Goal: Navigation & Orientation: Go to known website

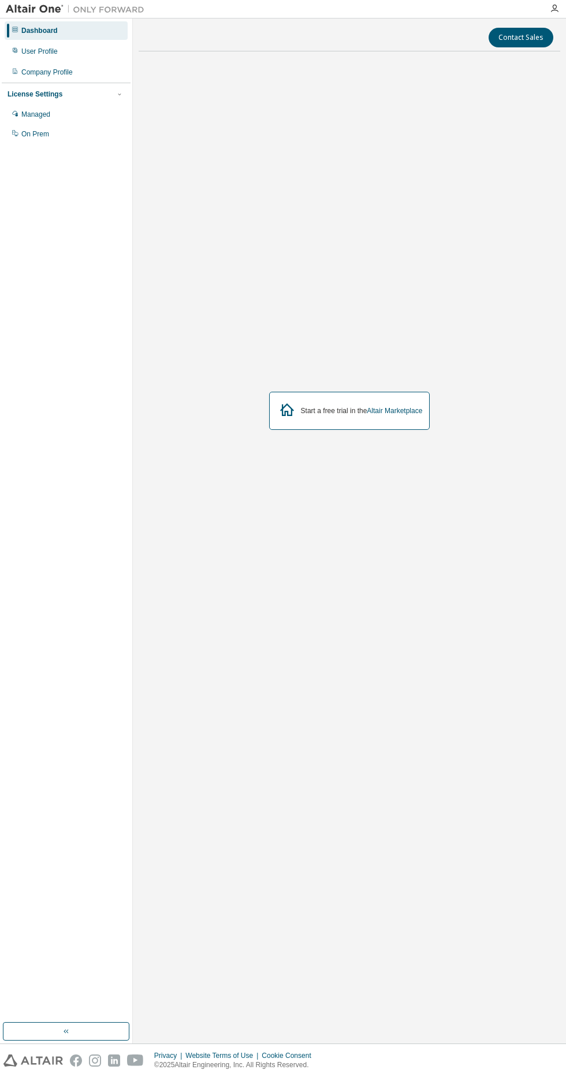
click at [49, 48] on div "User Profile" at bounding box center [39, 51] width 36 height 9
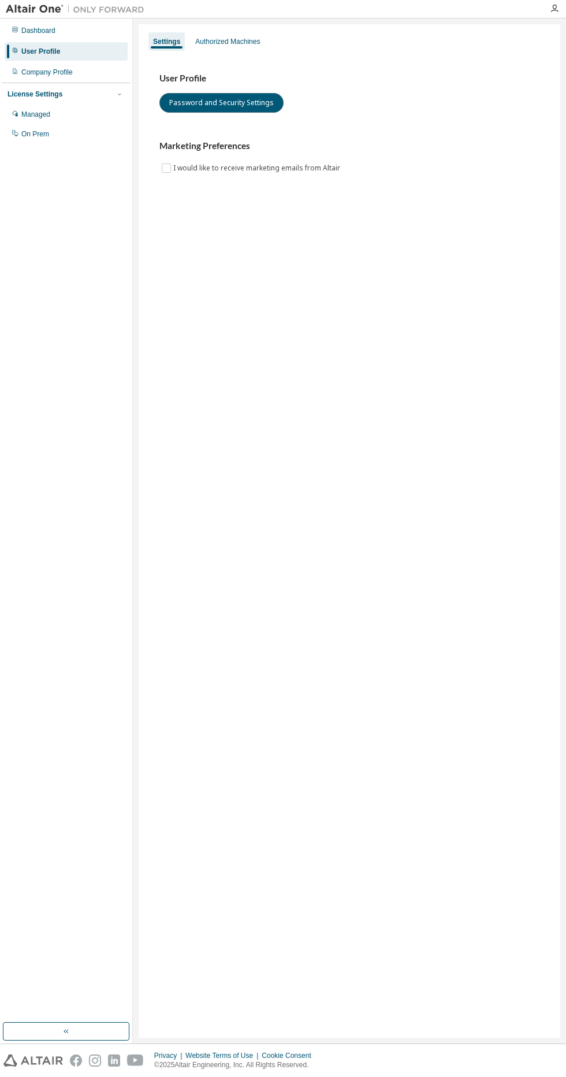
click at [239, 102] on button "Password and Security Settings" at bounding box center [221, 103] width 124 height 20
